Goal: Transaction & Acquisition: Purchase product/service

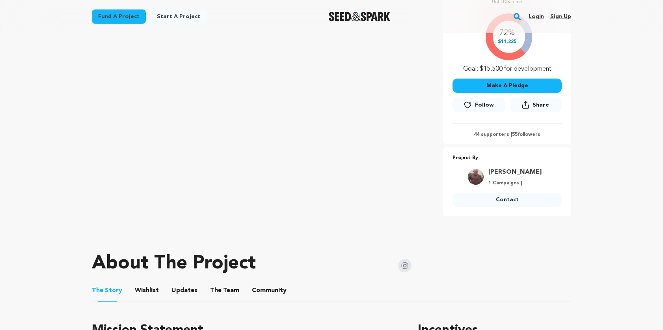
scroll to position [153, 0]
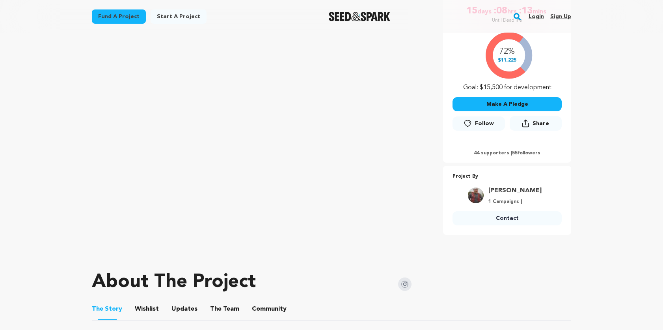
click at [521, 99] on button "Make A Pledge" at bounding box center [507, 104] width 109 height 14
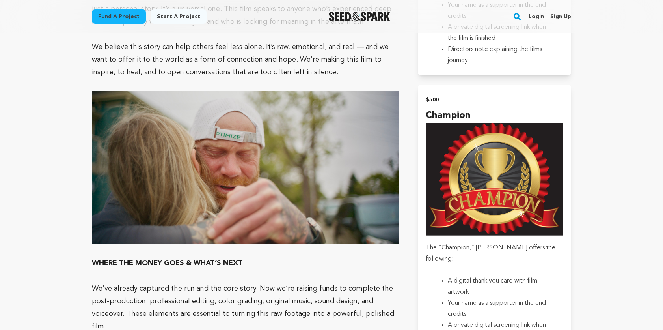
scroll to position [955, 0]
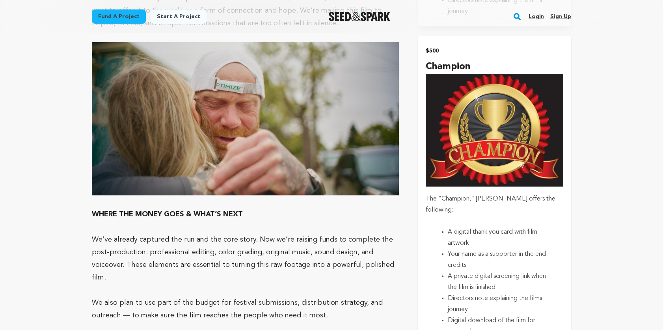
click at [498, 166] on img "submit" at bounding box center [495, 130] width 138 height 113
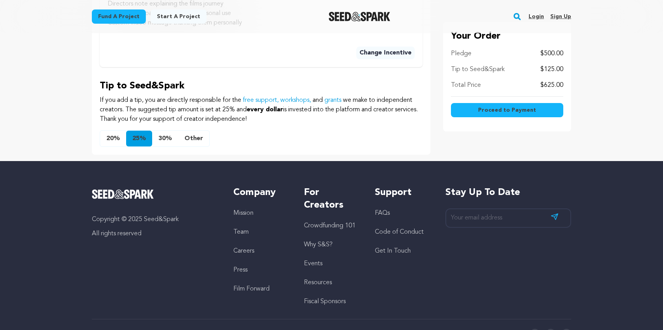
scroll to position [607, 0]
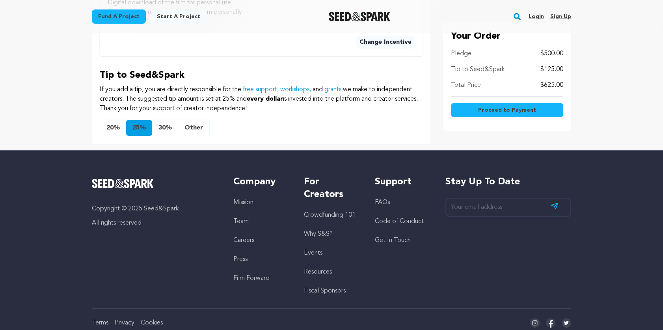
click at [193, 127] on button "Other" at bounding box center [193, 128] width 31 height 16
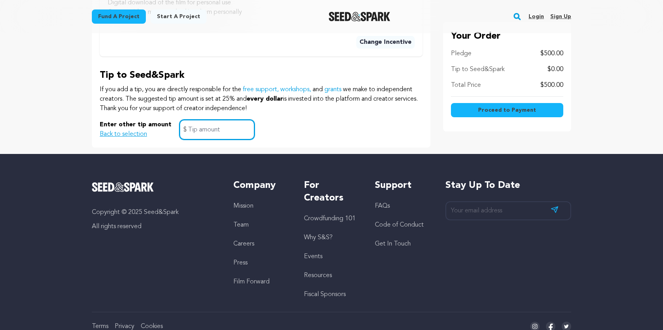
click at [192, 132] on input "text" at bounding box center [216, 130] width 75 height 20
type input "25"
click at [279, 135] on div "Enter other tip amount Back to selection 25 $" at bounding box center [261, 130] width 323 height 20
click at [513, 110] on span "Proceed to Payment" at bounding box center [507, 110] width 58 height 8
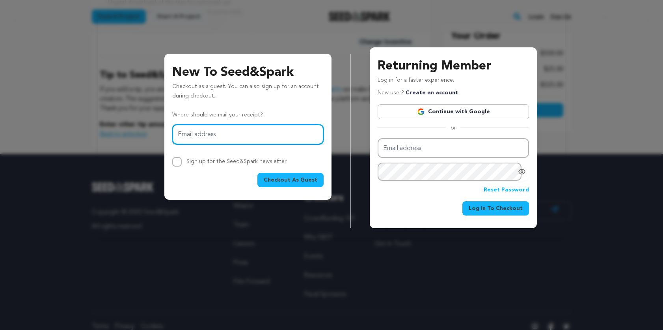
type input "[EMAIL_ADDRESS][DOMAIN_NAME]"
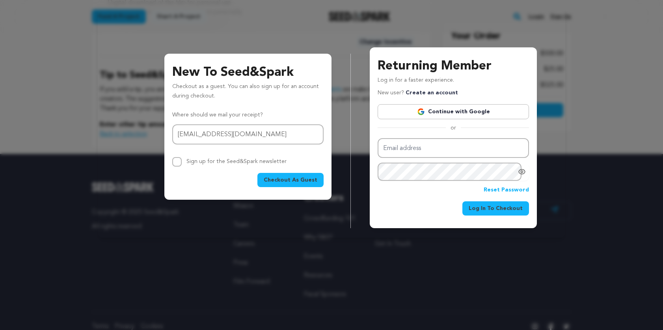
click at [276, 178] on span "Checkout As Guest" at bounding box center [291, 180] width 54 height 8
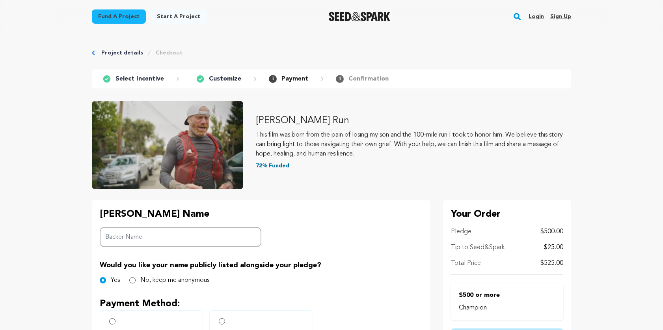
click at [176, 241] on input "Backer Name" at bounding box center [181, 237] width 162 height 20
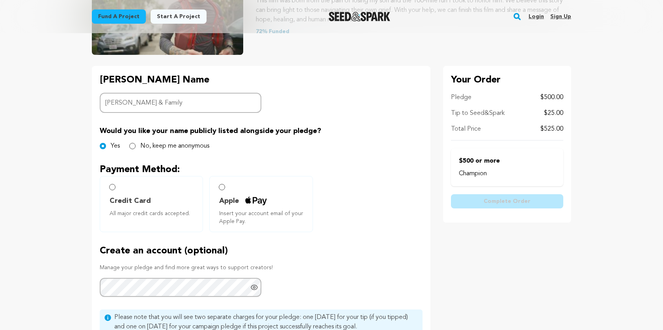
scroll to position [138, 0]
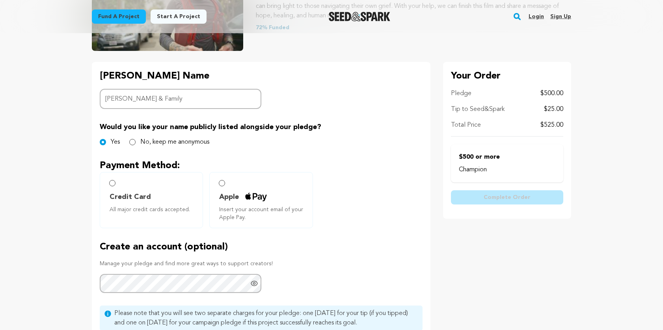
type input "Michelle Fowler & Family"
click at [114, 182] on input "Credit Card All major credit cards accepted." at bounding box center [112, 183] width 6 height 6
radio input "false"
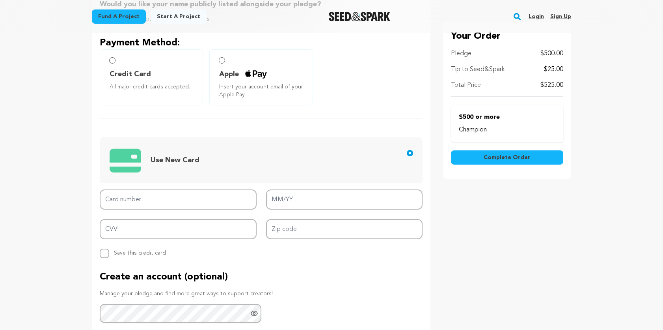
scroll to position [267, 0]
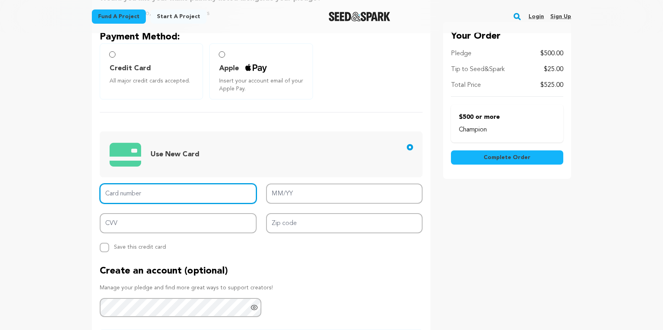
click at [196, 194] on input "Card number" at bounding box center [178, 193] width 157 height 20
type input "4388 5762 0370 8881"
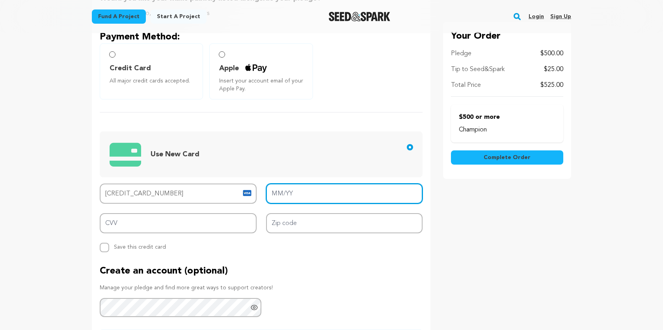
click at [293, 196] on input "MM/YY" at bounding box center [344, 193] width 157 height 20
type input "08/30"
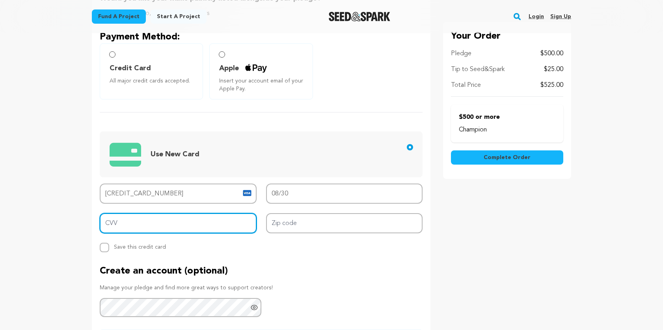
click at [176, 226] on input "CVV" at bounding box center [178, 223] width 157 height 20
type input "392"
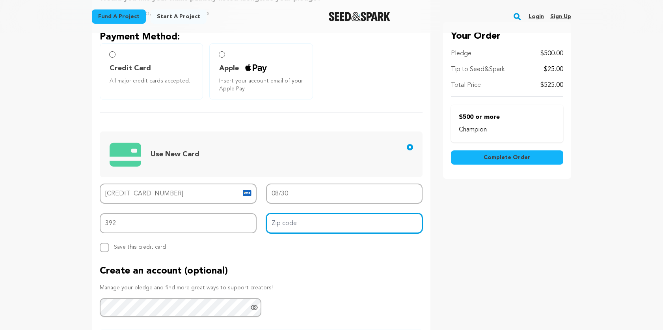
click at [274, 220] on input "Zip code" at bounding box center [344, 223] width 157 height 20
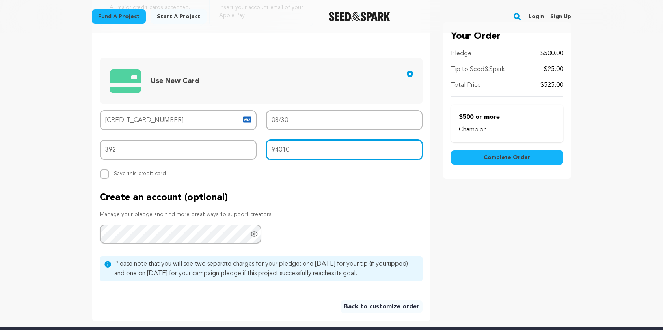
scroll to position [326, 0]
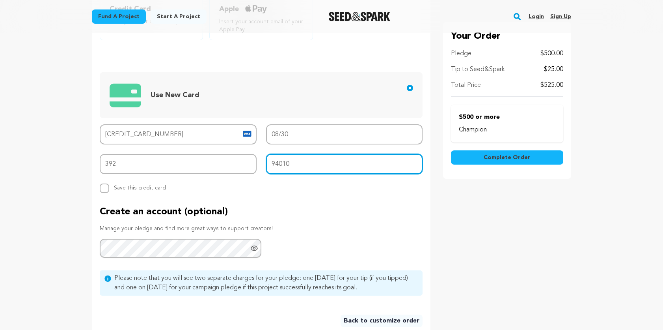
type input "94010"
click at [506, 157] on span "Complete Order" at bounding box center [507, 157] width 47 height 8
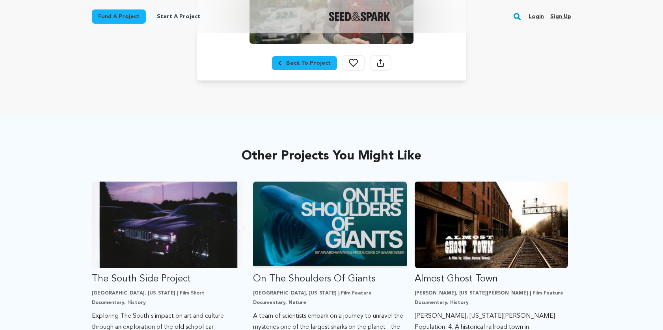
scroll to position [295, 0]
